Goal: Task Accomplishment & Management: Use online tool/utility

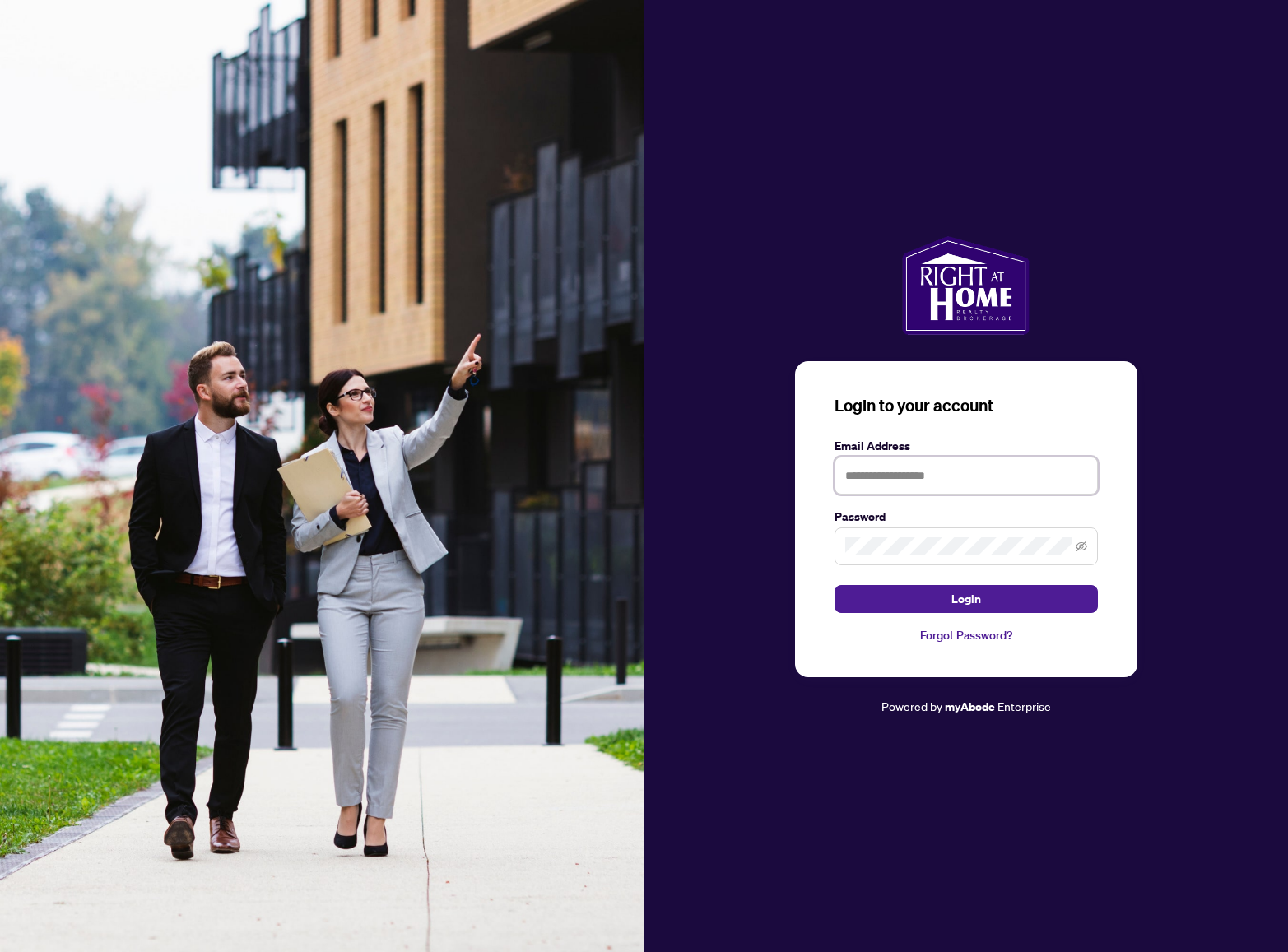
click at [1016, 473] on input "text" at bounding box center [966, 475] width 263 height 38
type input "**********"
click at [987, 589] on button "Login" at bounding box center [966, 598] width 263 height 28
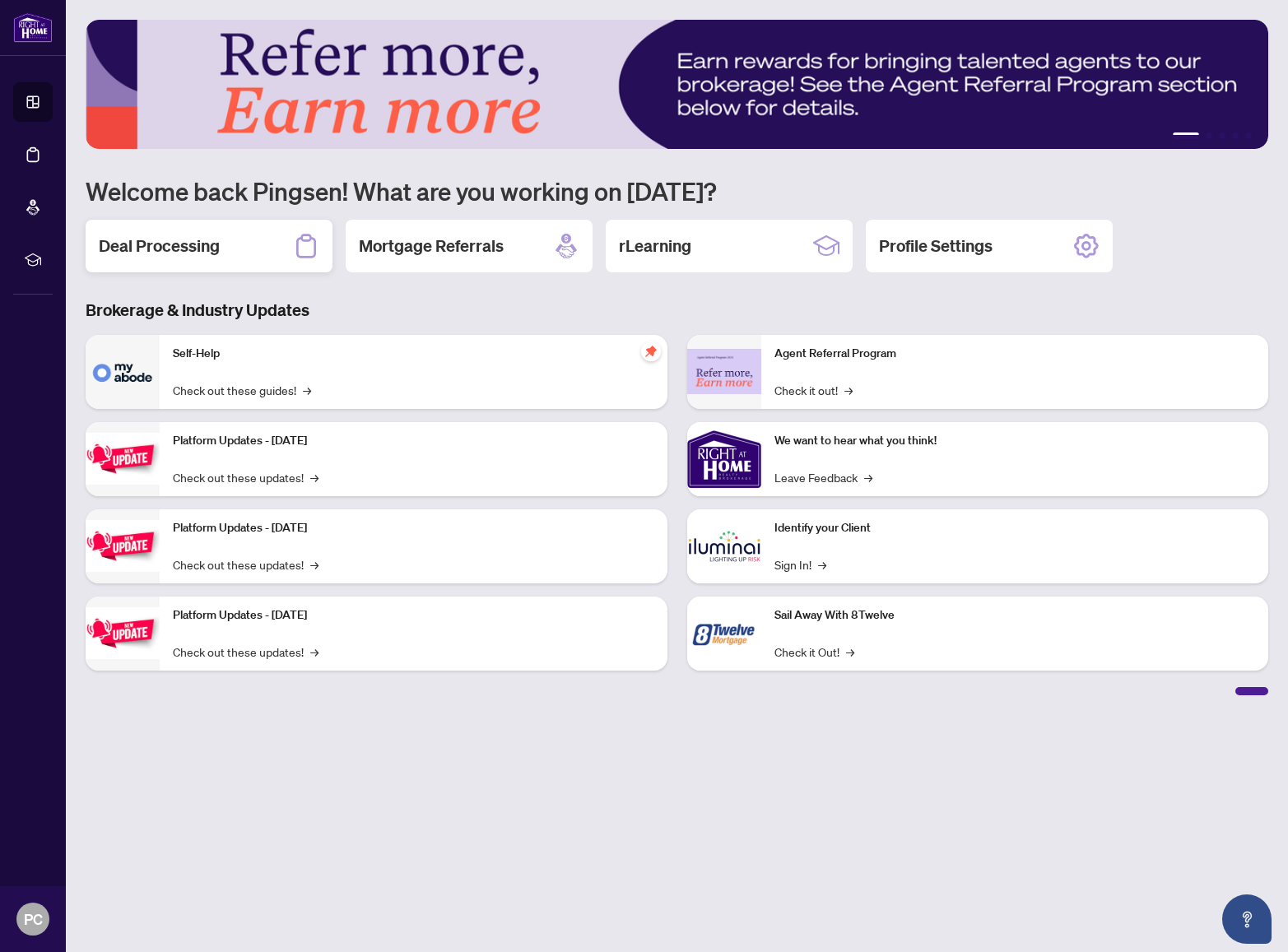
click at [239, 232] on div "Deal Processing" at bounding box center [208, 246] width 247 height 53
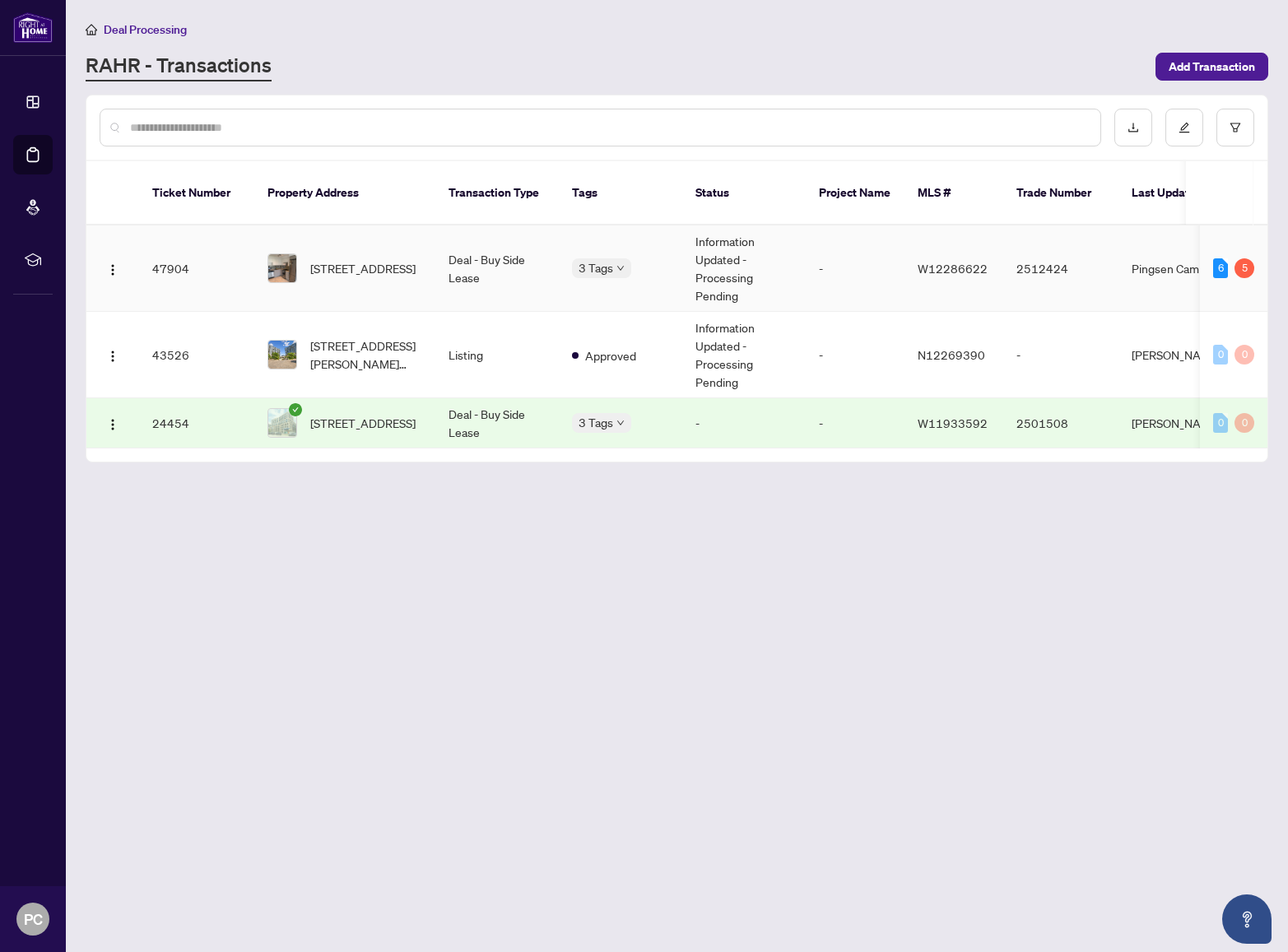
click at [871, 268] on td "-" at bounding box center [855, 269] width 99 height 86
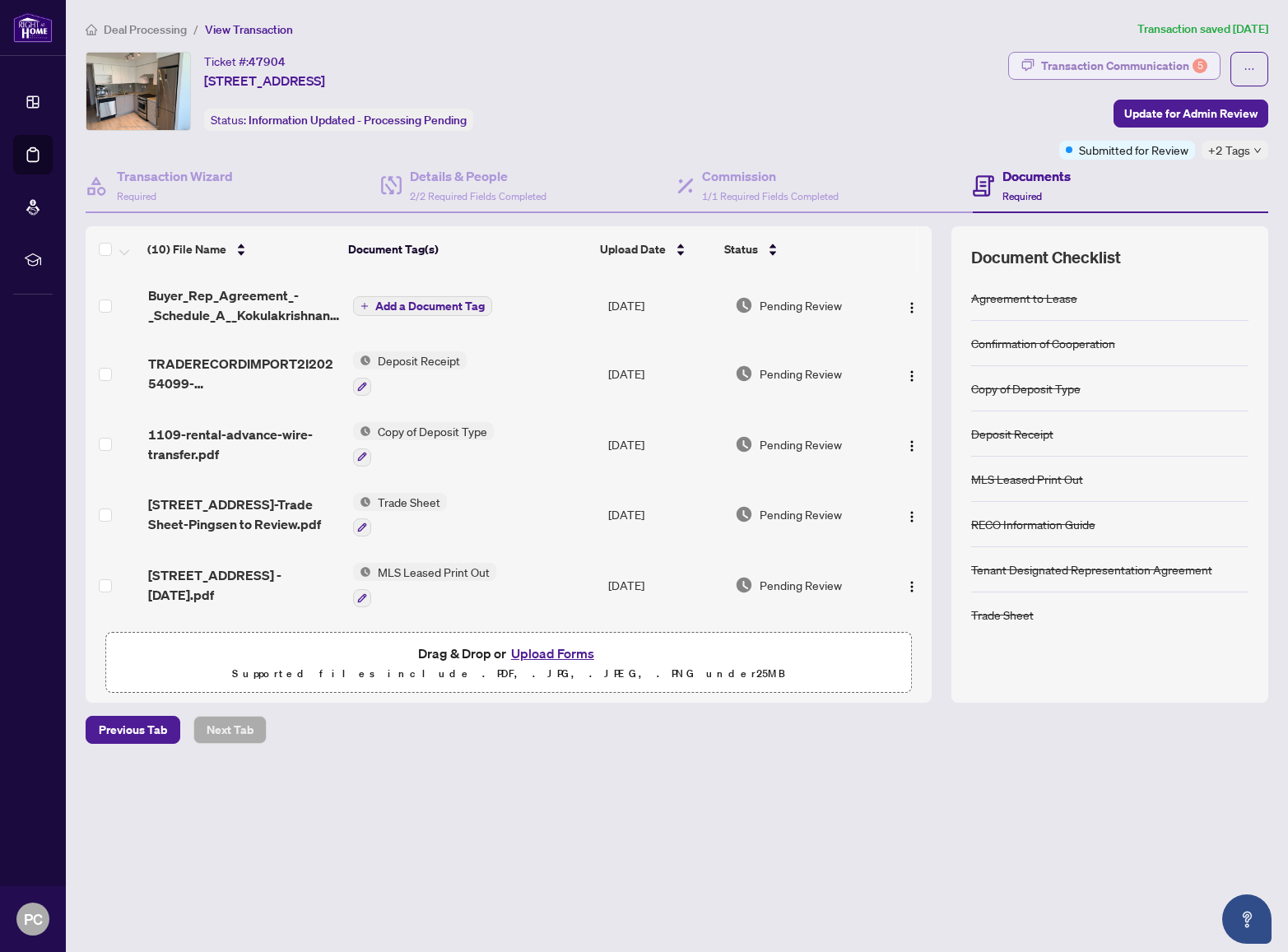
click at [1160, 57] on div "Transaction Communication 5" at bounding box center [1124, 66] width 166 height 26
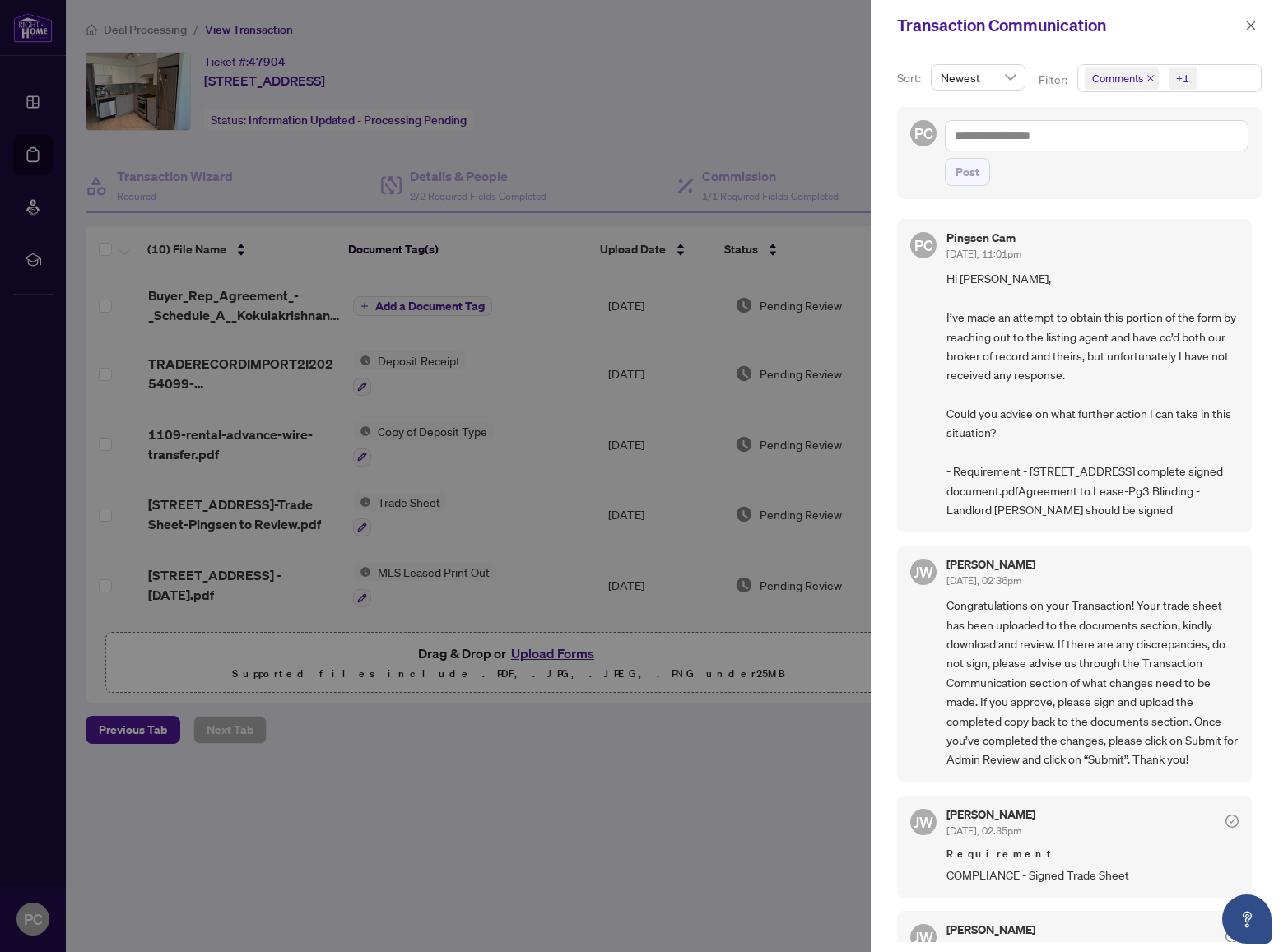
click at [692, 75] on div at bounding box center [644, 476] width 1288 height 952
click at [1254, 22] on icon "close" at bounding box center [1250, 25] width 12 height 12
